Goal: Check status

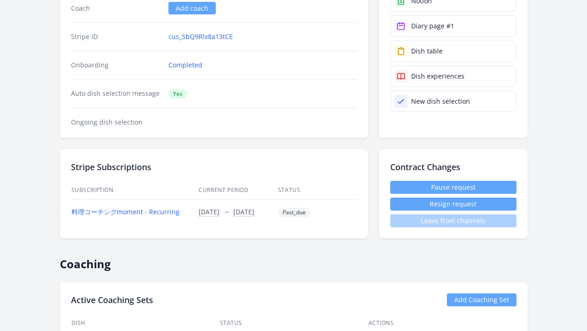
scroll to position [322, 0]
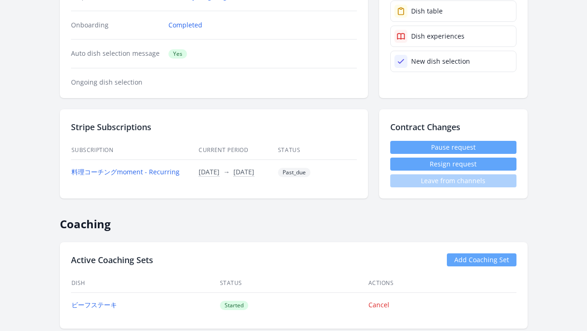
scroll to position [287, 0]
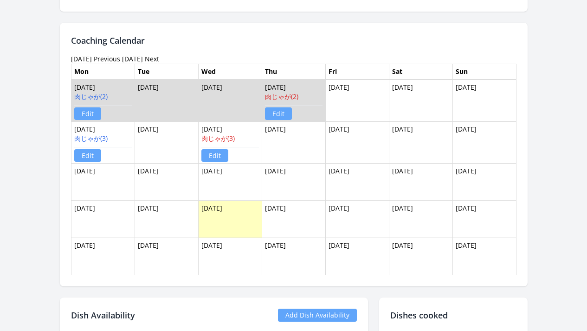
scroll to position [519, 0]
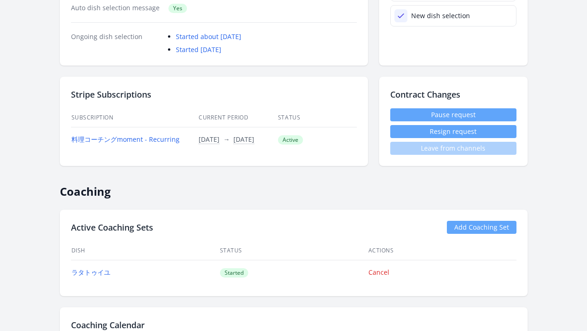
scroll to position [273, 0]
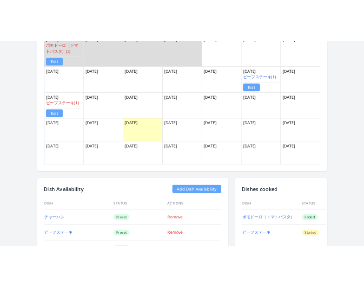
scroll to position [822, 0]
